Goal: Information Seeking & Learning: Learn about a topic

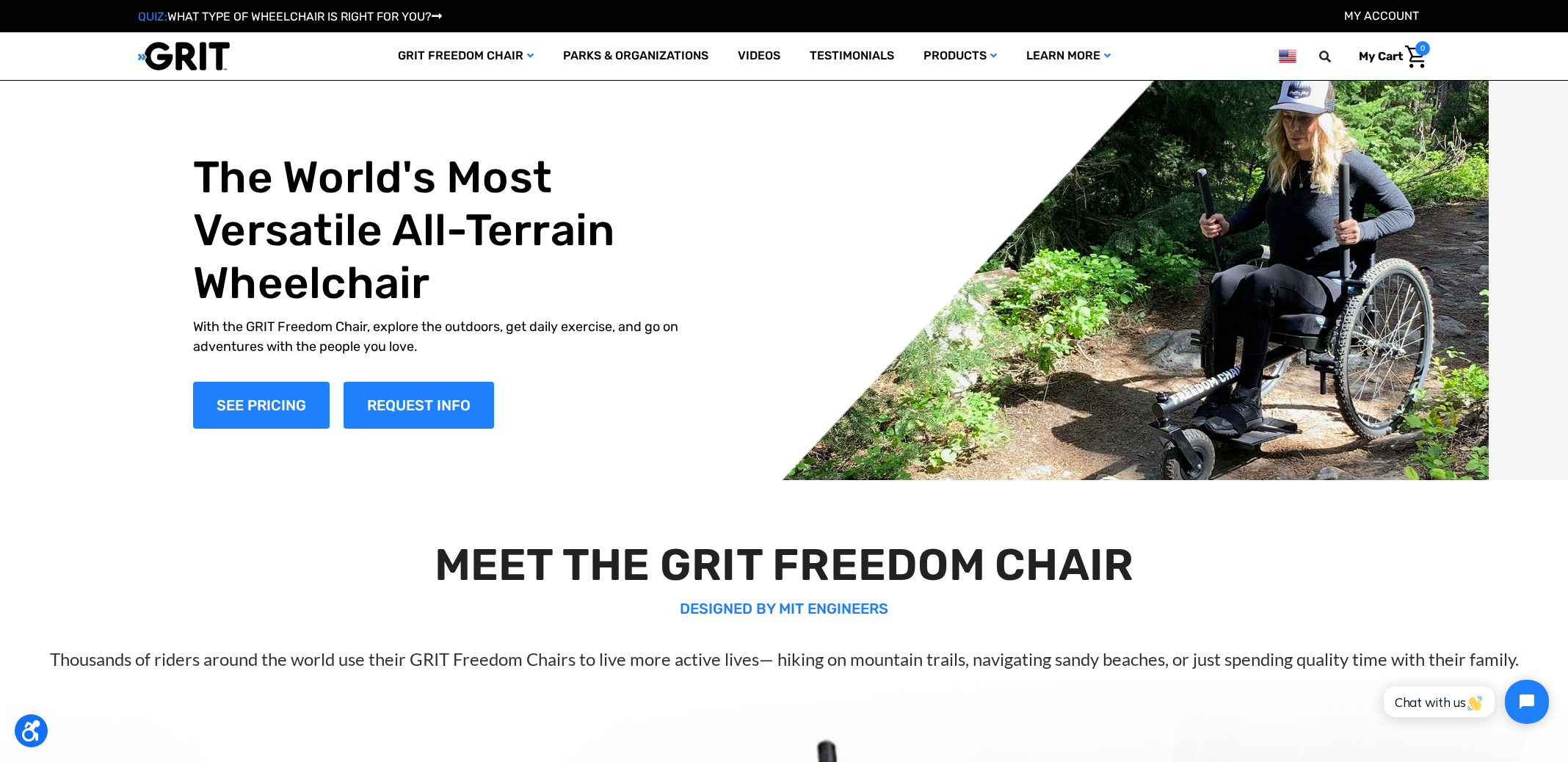
click at [1219, 597] on p "DESIGNED BY MIT ENGINEERS" at bounding box center [783, 608] width 1490 height 22
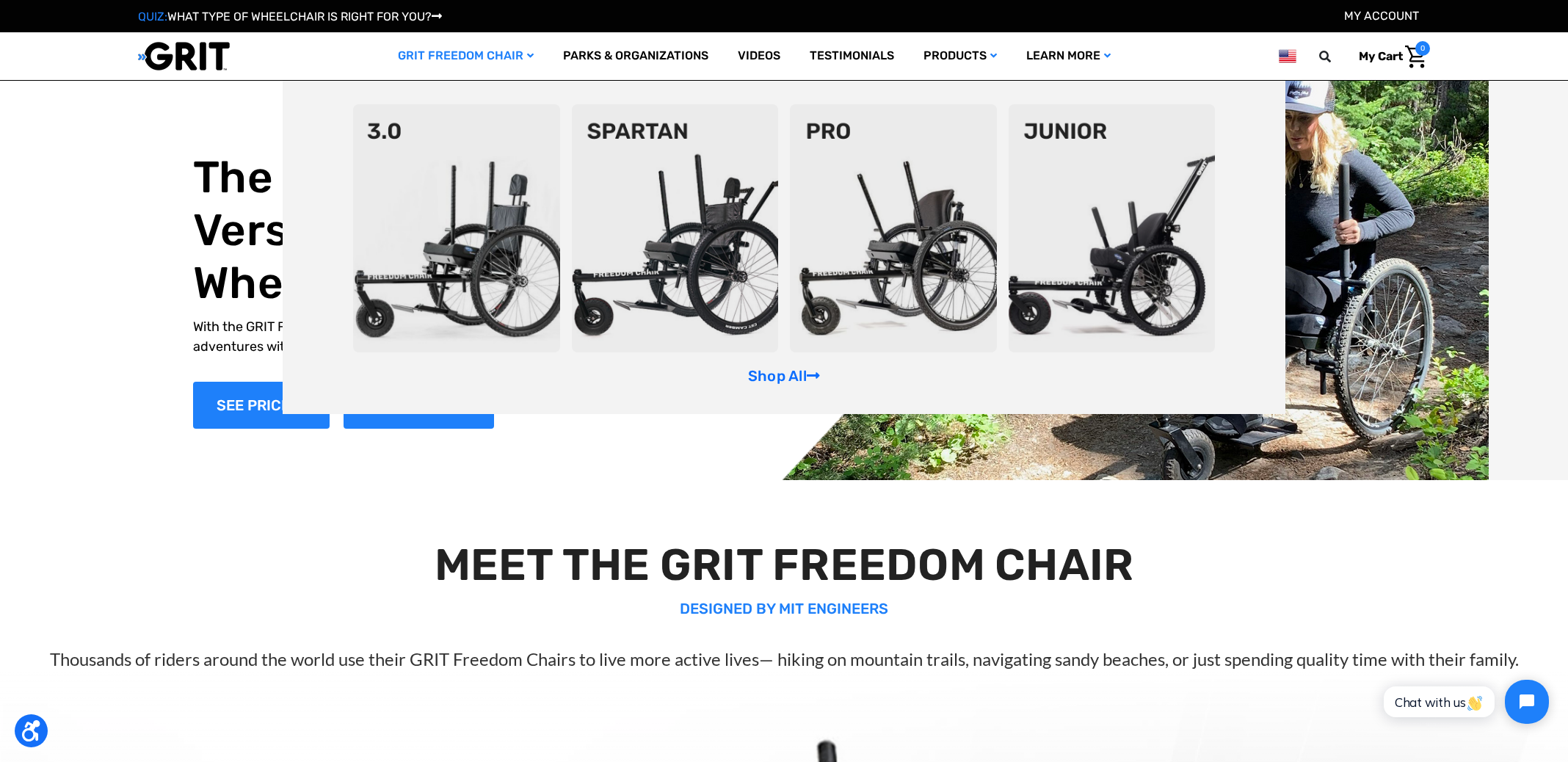
click at [527, 54] on icon "GRIT Freedom Chair" at bounding box center [530, 56] width 7 height 10
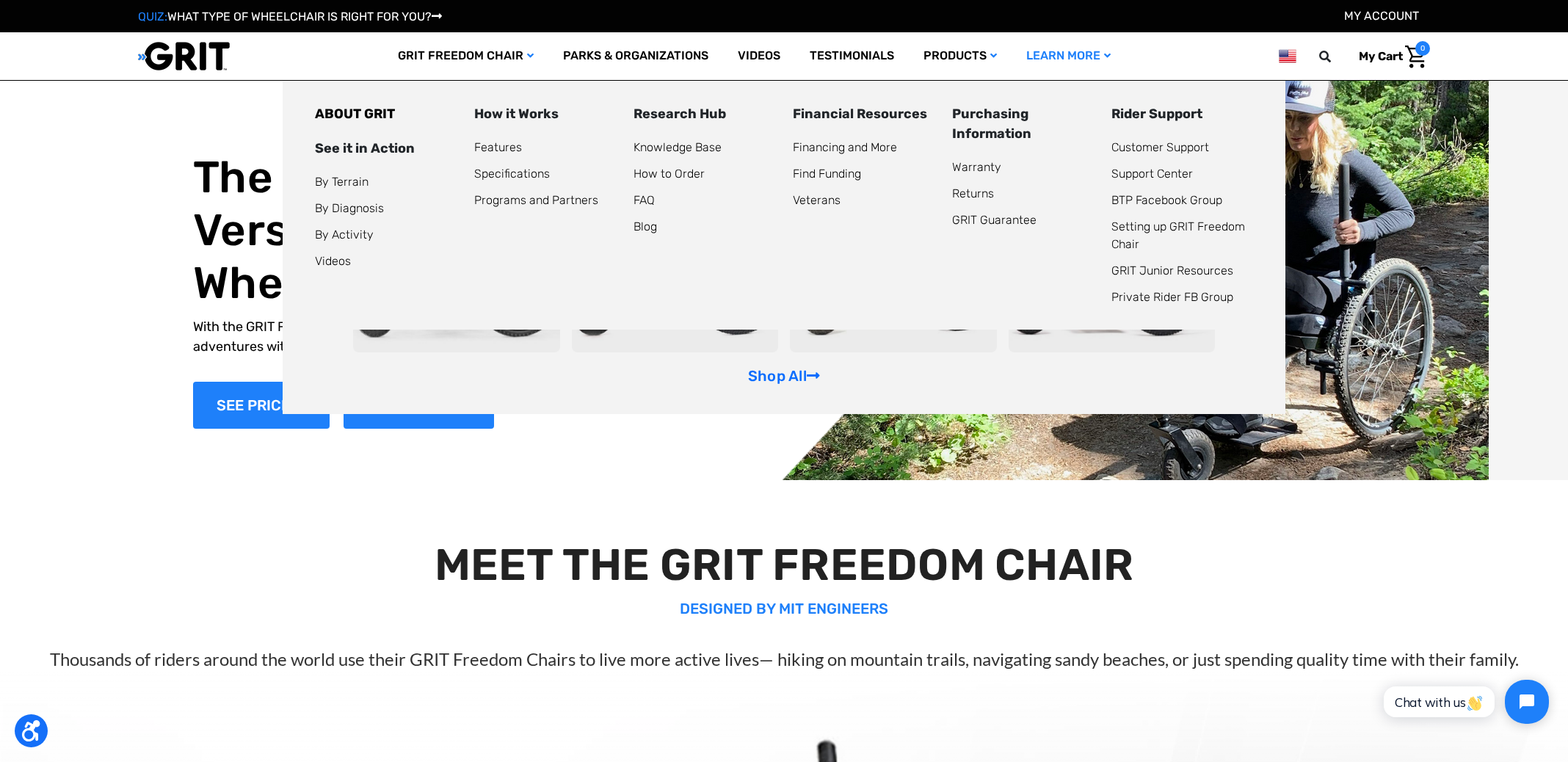
click at [1067, 63] on link "Learn More" at bounding box center [1068, 56] width 114 height 48
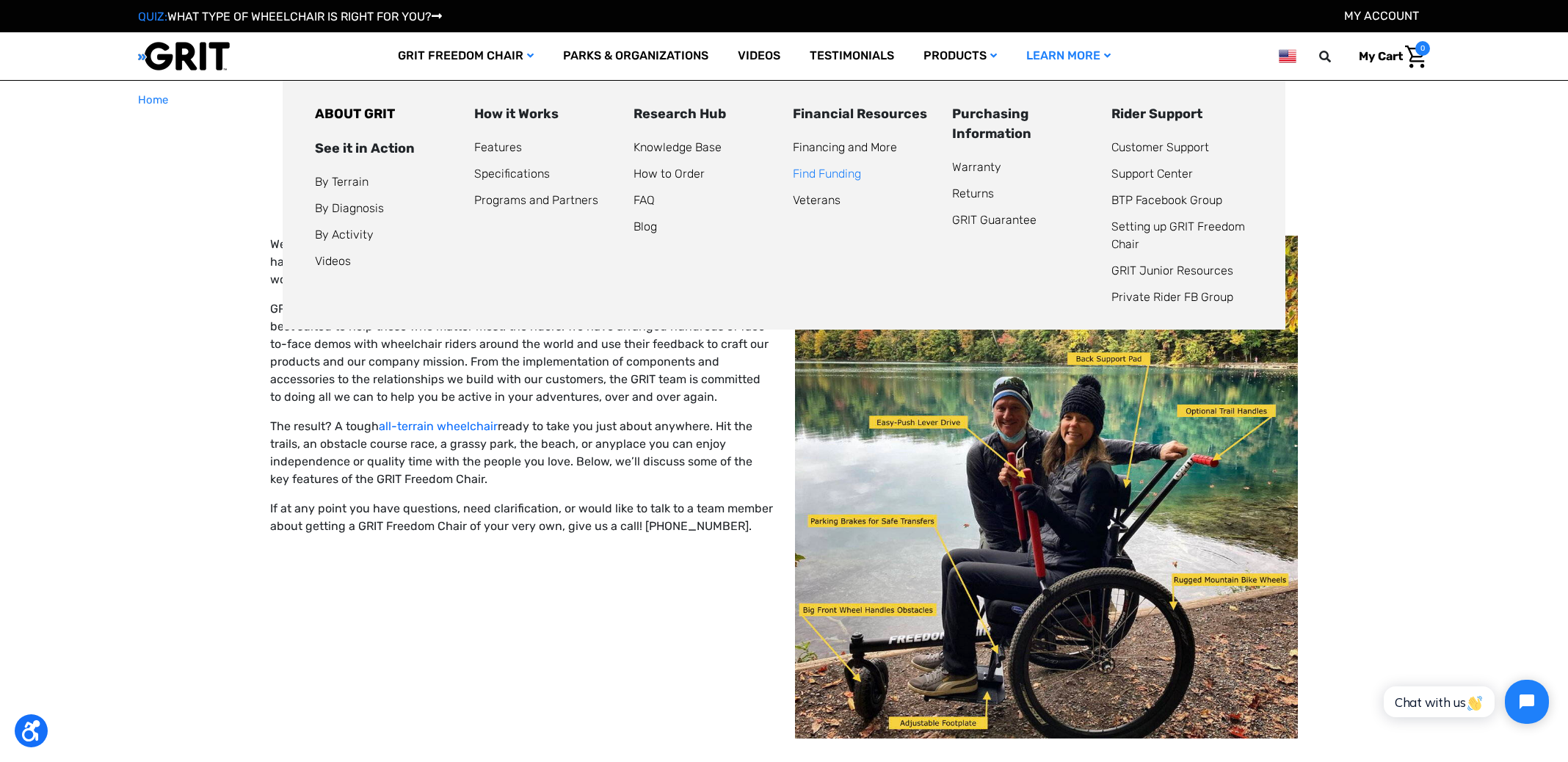
click at [834, 173] on link "Find Funding" at bounding box center [827, 173] width 69 height 14
